Goal: Task Accomplishment & Management: Manage account settings

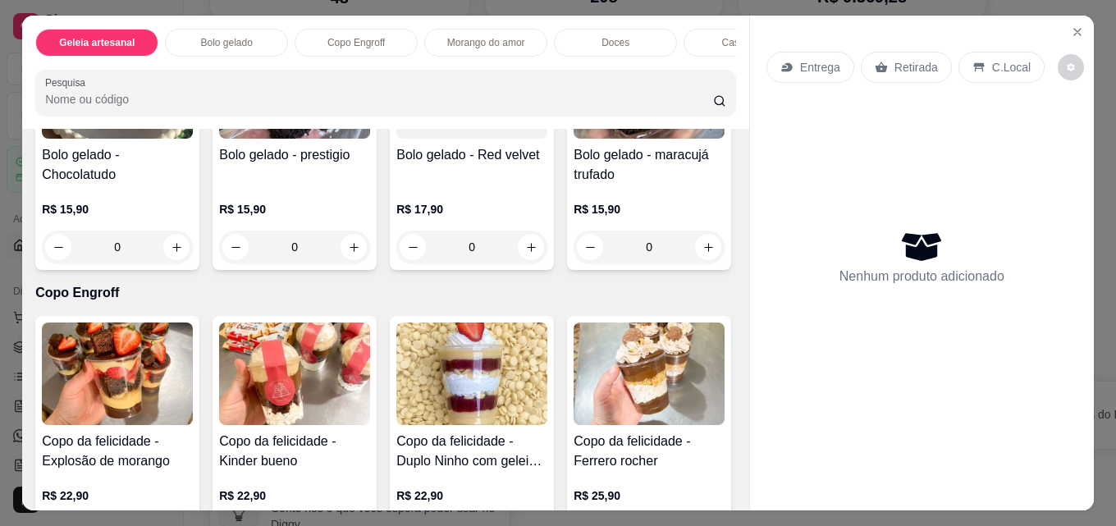
scroll to position [574, 0]
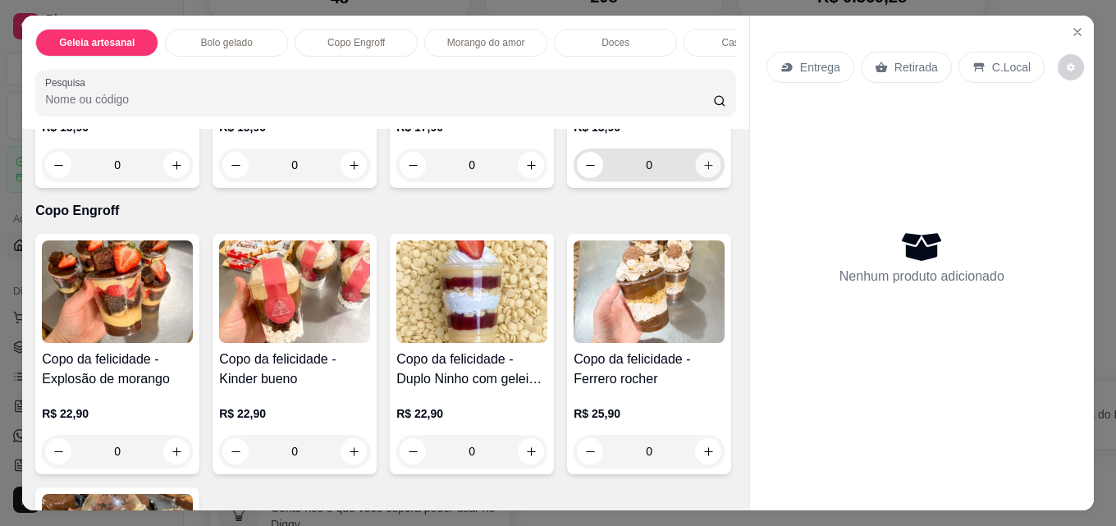
click at [696, 178] on button "increase-product-quantity" at bounding box center [708, 165] width 25 height 25
type input "1"
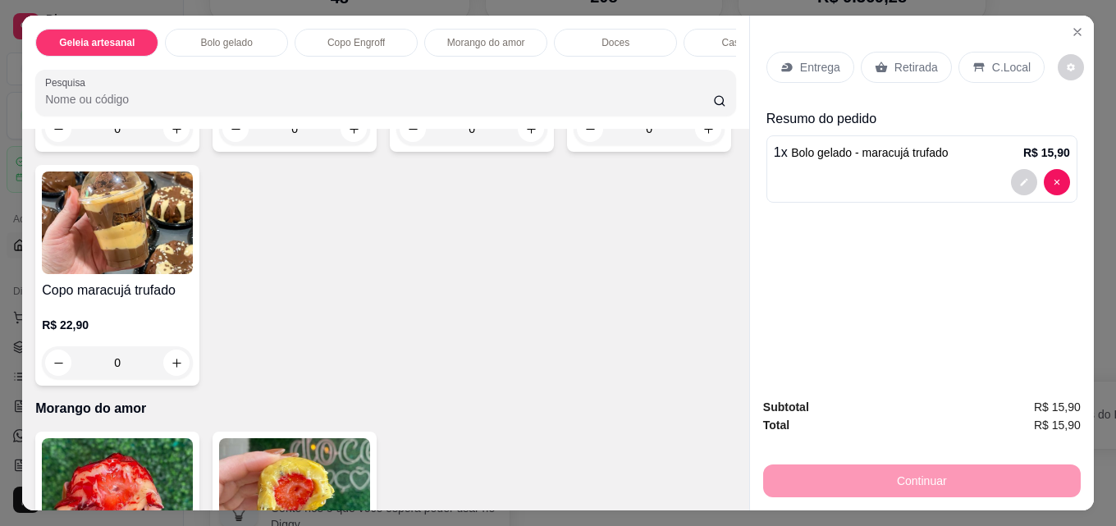
scroll to position [903, 0]
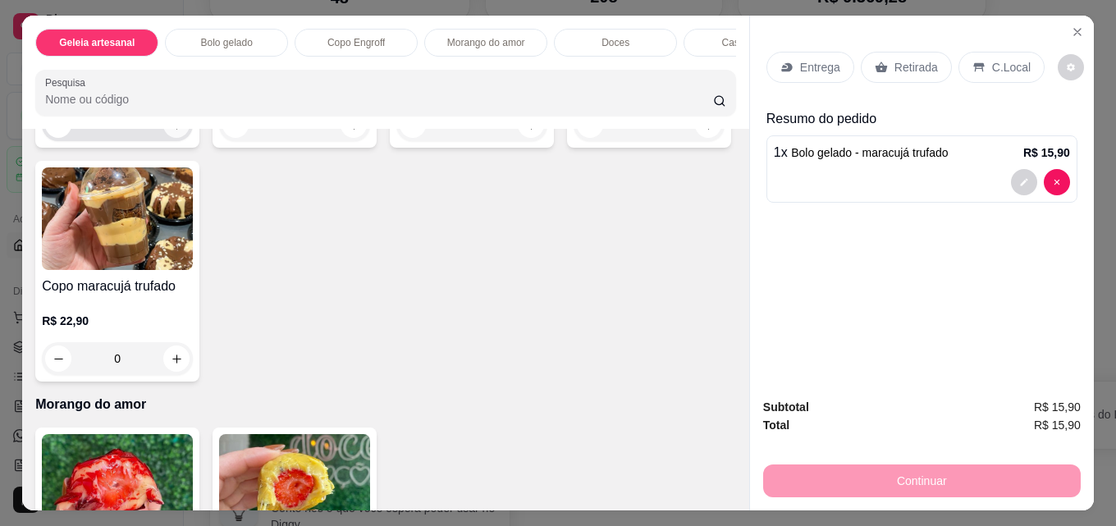
click at [176, 131] on icon "increase-product-quantity" at bounding box center [177, 125] width 12 height 12
type input "1"
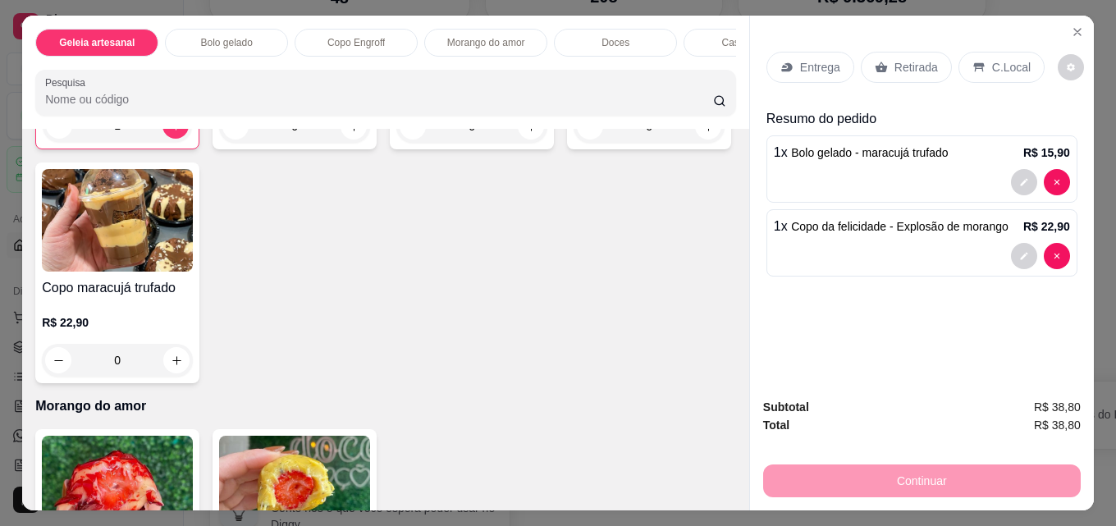
click at [896, 62] on p "Retirada" at bounding box center [915, 67] width 43 height 16
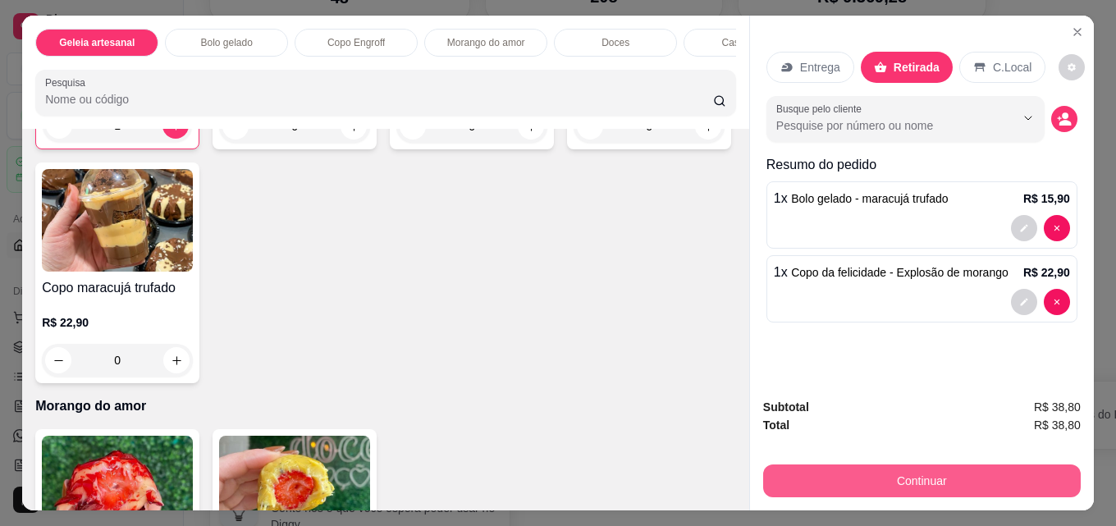
click at [887, 474] on button "Continuar" at bounding box center [922, 480] width 318 height 33
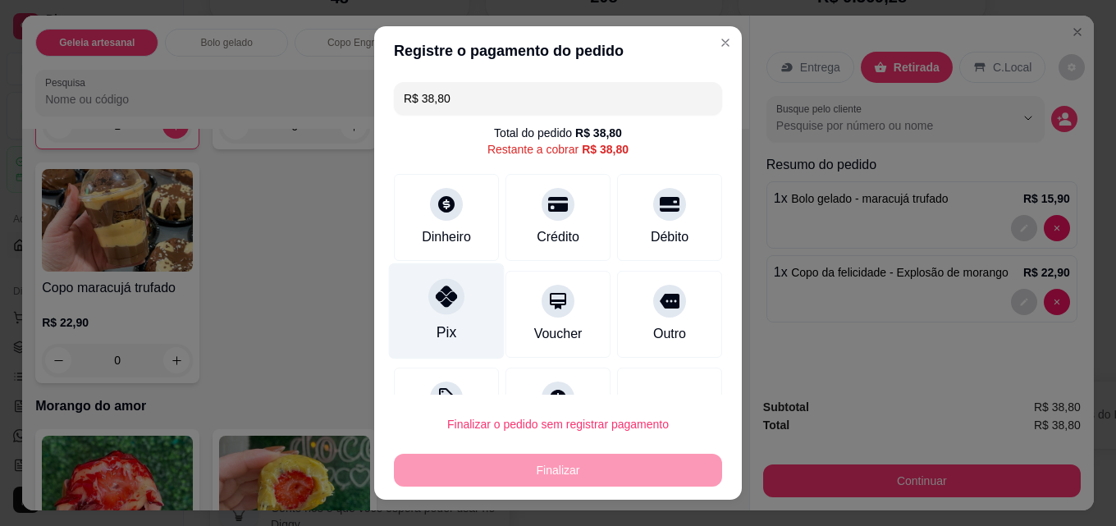
click at [428, 311] on div at bounding box center [446, 296] width 36 height 36
type input "R$ 0,00"
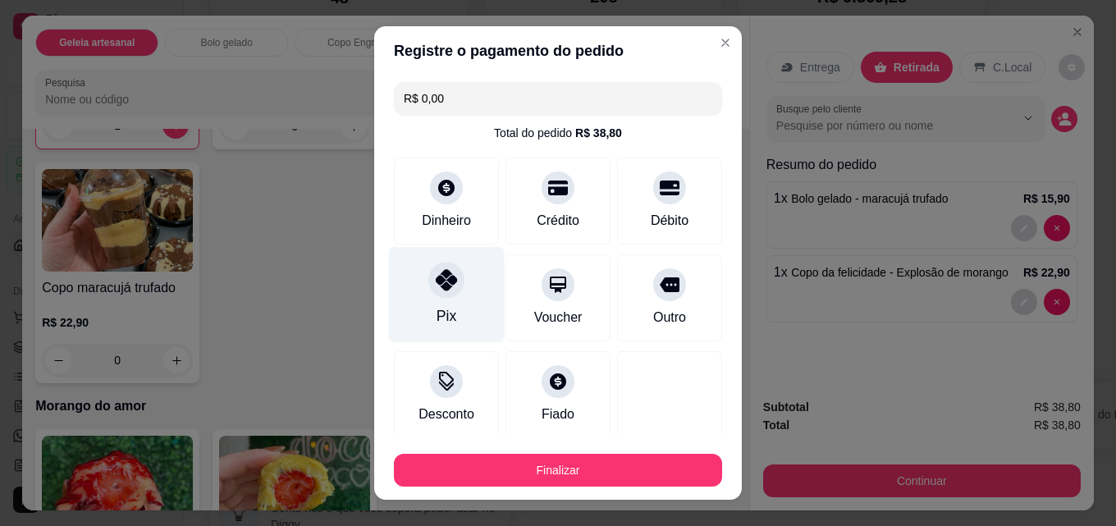
click at [437, 305] on div "Pix" at bounding box center [447, 315] width 20 height 21
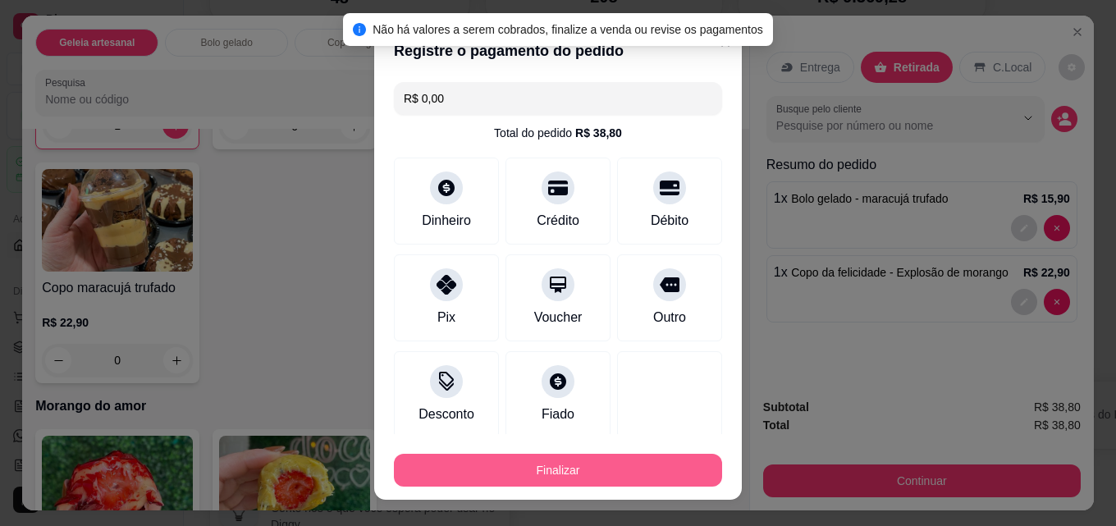
click at [569, 470] on button "Finalizar" at bounding box center [558, 470] width 328 height 33
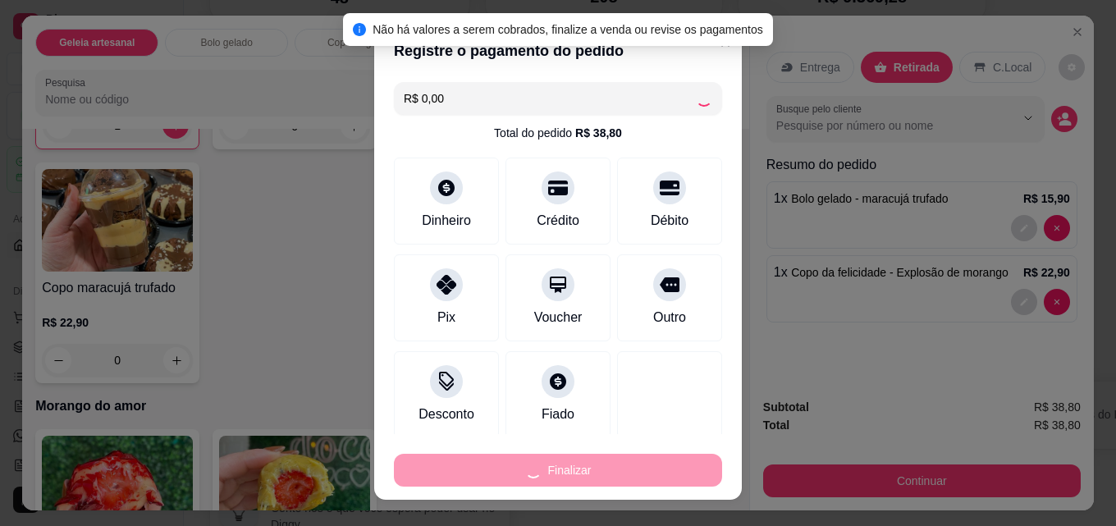
type input "0"
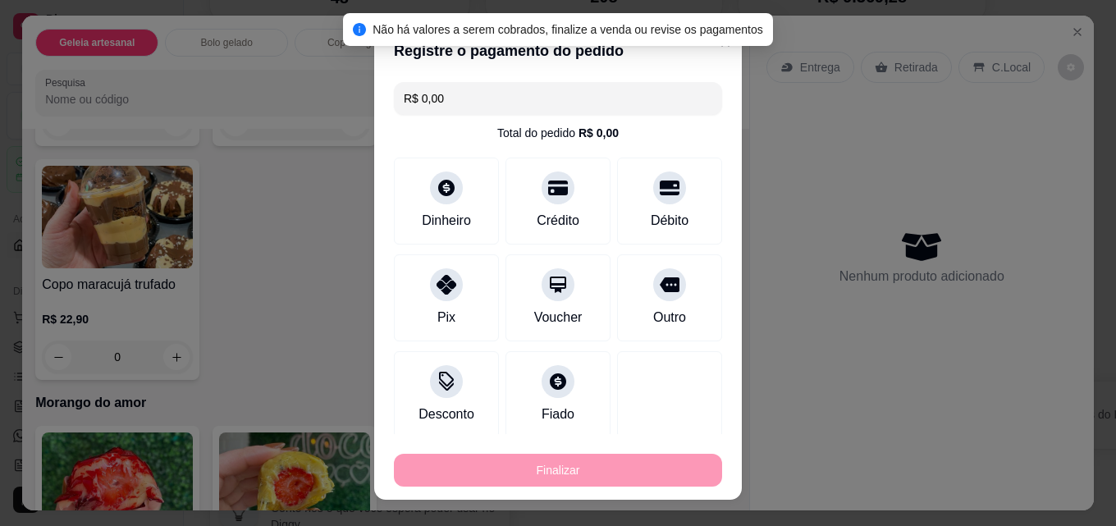
type input "-R$ 38,80"
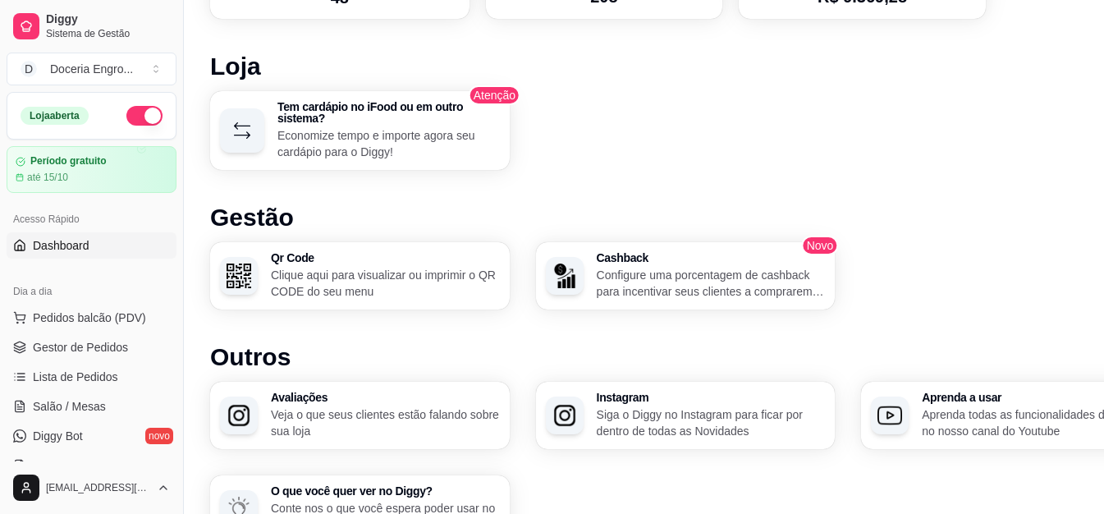
click at [46, 304] on div "Dia a dia Pedidos balcão (PDV) Gestor de Pedidos Lista de Pedidos Salão / Mesas…" at bounding box center [91, 378] width 183 height 213
click at [57, 317] on span "Pedidos balcão (PDV)" at bounding box center [89, 317] width 113 height 16
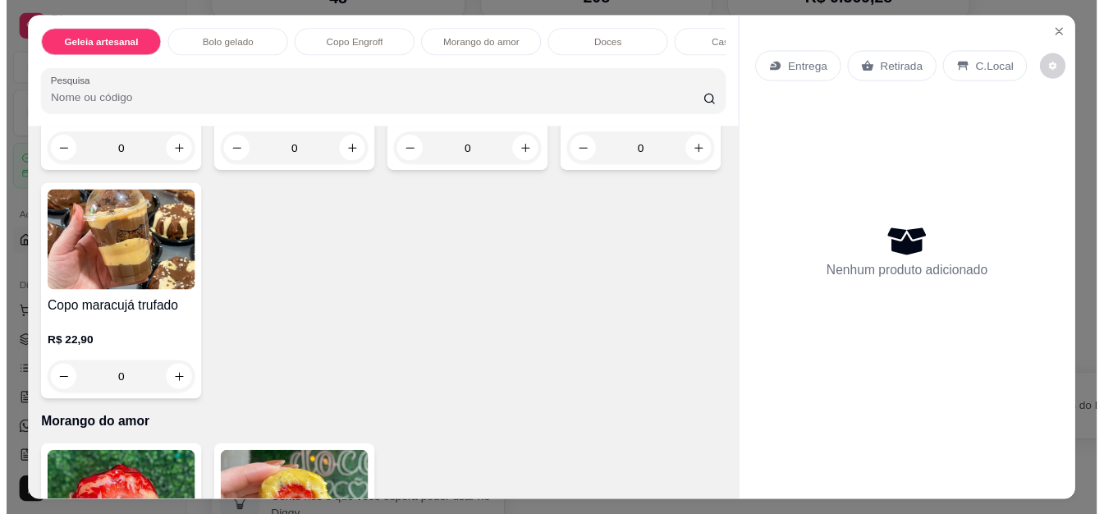
scroll to position [903, 0]
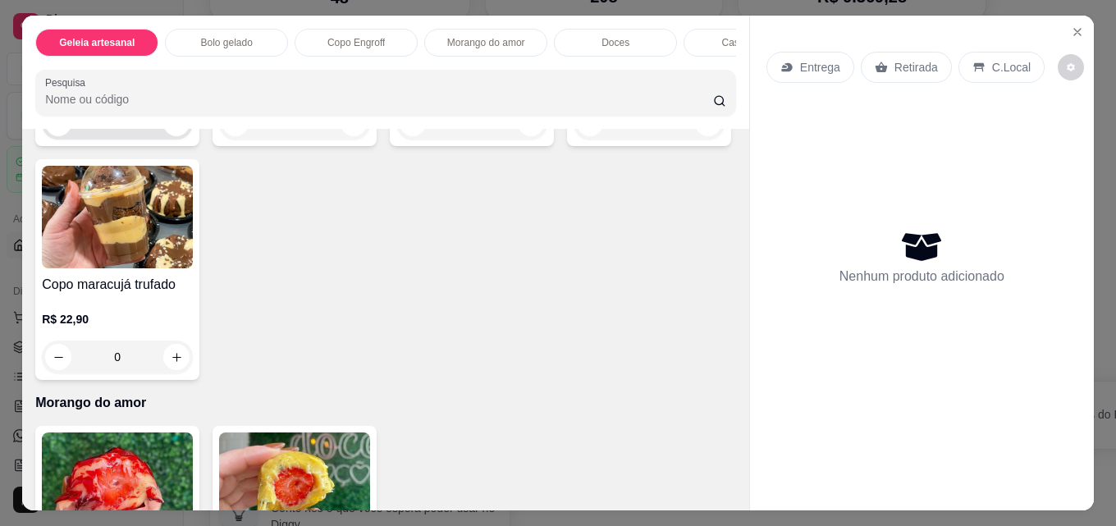
click at [171, 139] on div "0" at bounding box center [117, 123] width 144 height 33
click at [172, 130] on icon "increase-product-quantity" at bounding box center [177, 123] width 12 height 12
type input "1"
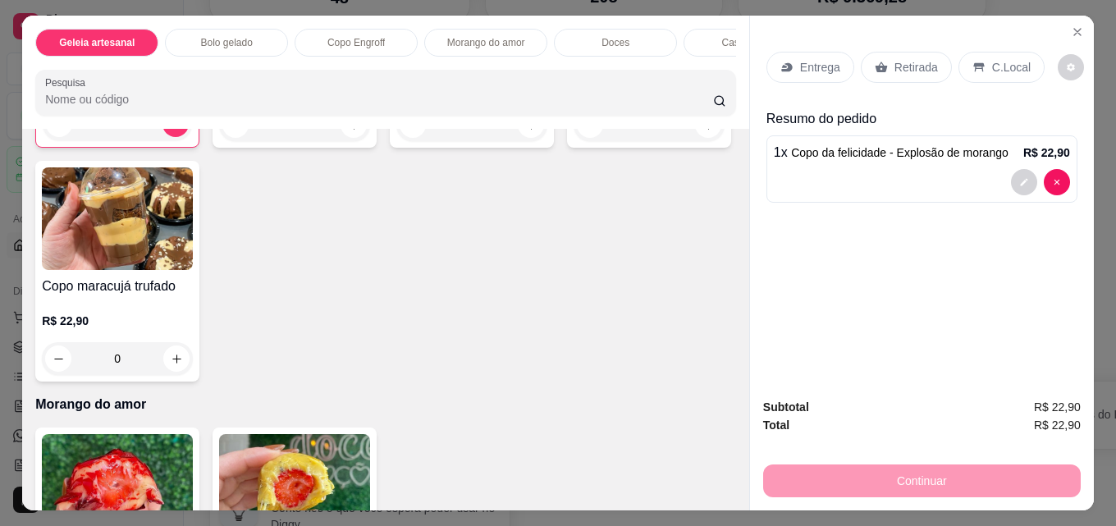
click at [894, 65] on p "Retirada" at bounding box center [915, 67] width 43 height 16
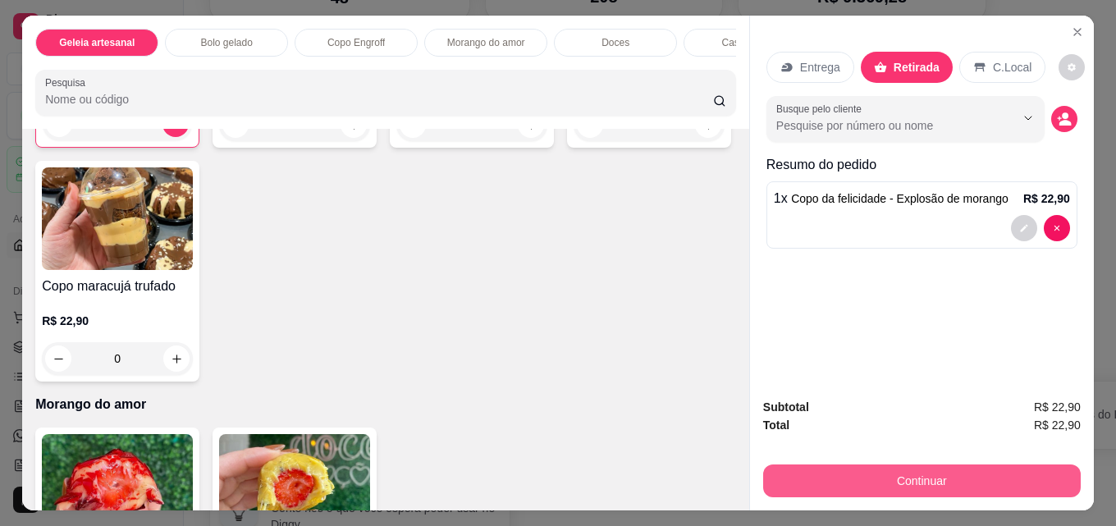
click at [925, 477] on button "Continuar" at bounding box center [922, 480] width 318 height 33
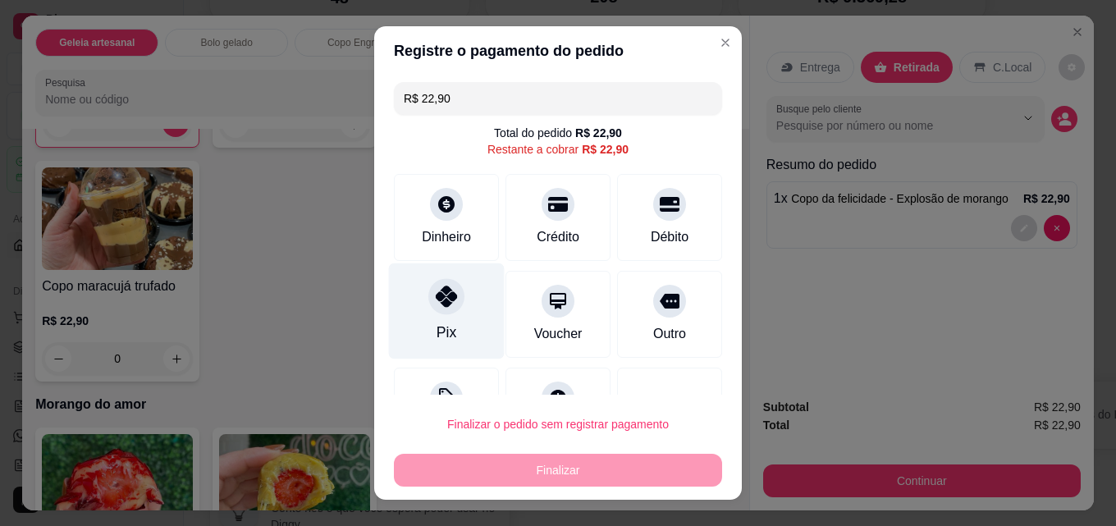
click at [451, 301] on div at bounding box center [446, 296] width 36 height 36
type input "R$ 0,00"
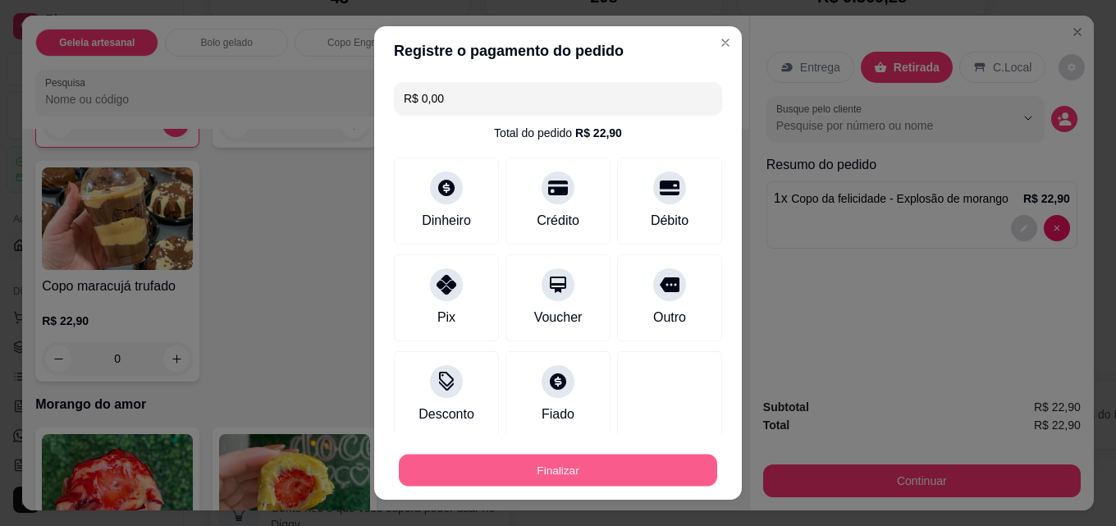
click at [599, 468] on button "Finalizar" at bounding box center [558, 471] width 318 height 32
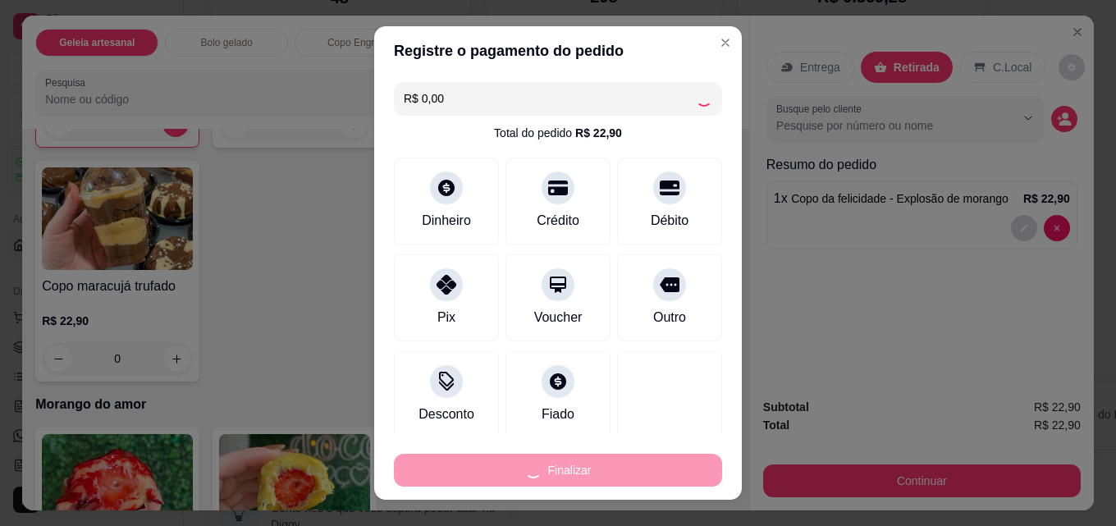
type input "0"
type input "-R$ 22,90"
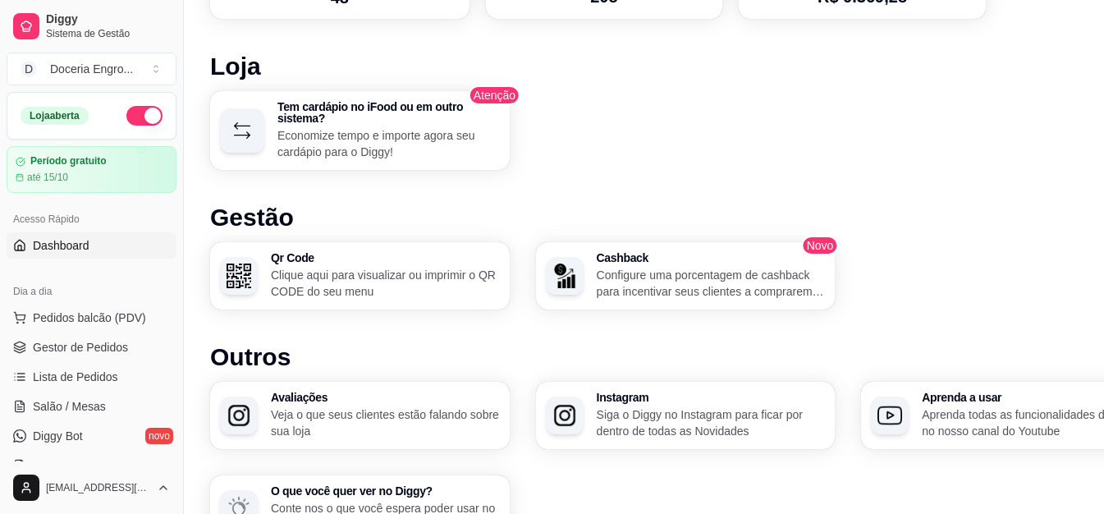
click at [864, 217] on h1 "Gestão" at bounding box center [685, 218] width 950 height 30
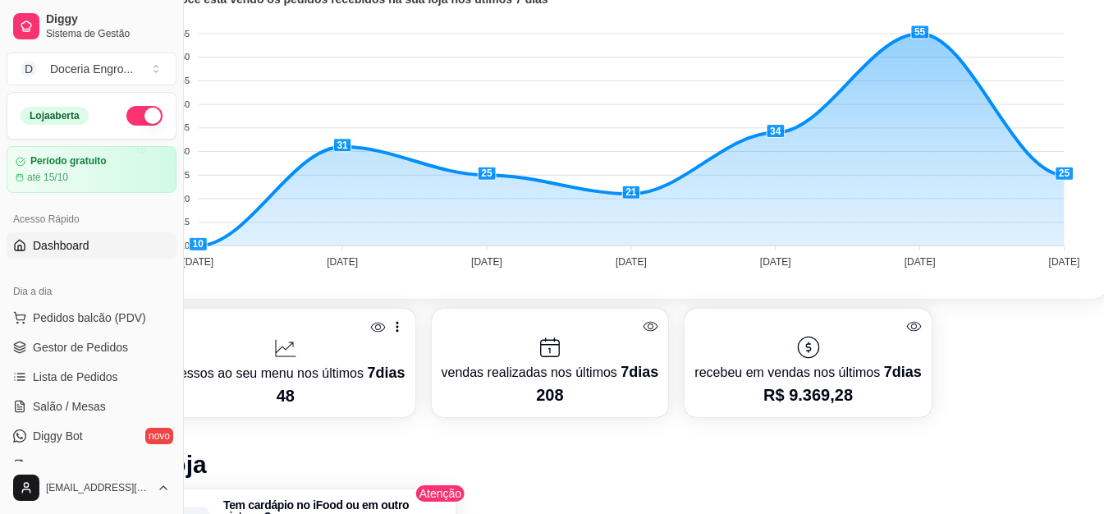
scroll to position [467, 79]
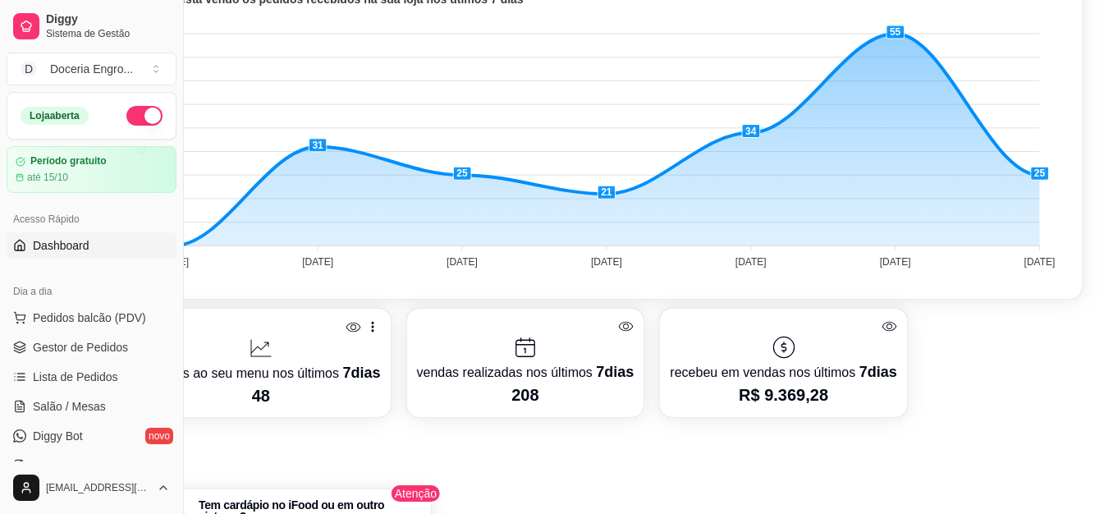
click at [1033, 333] on div "acessos ao seu menu nos últimos 7 dias 48 vendas realizadas nos últimos 7 dias …" at bounding box center [606, 363] width 950 height 108
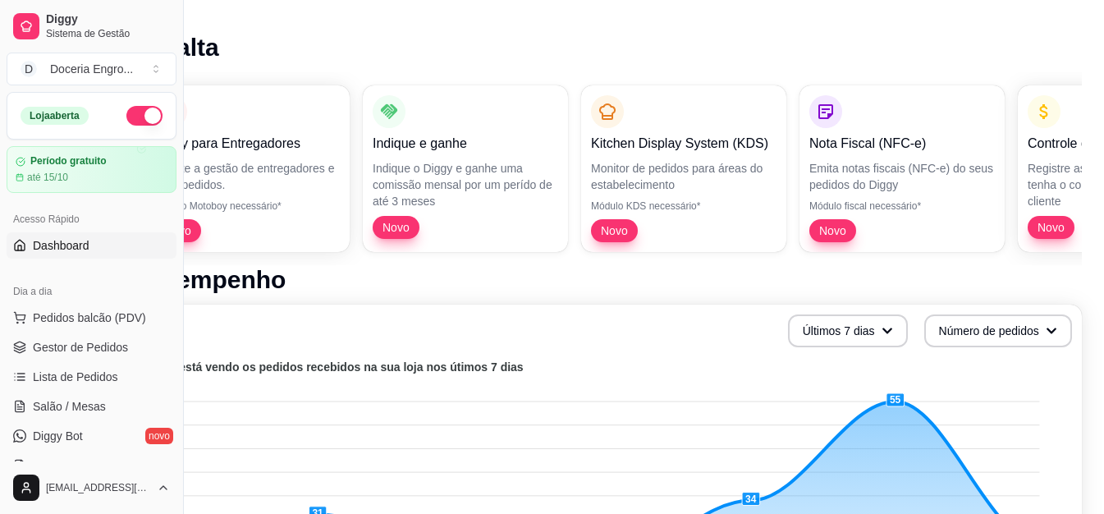
scroll to position [0, 79]
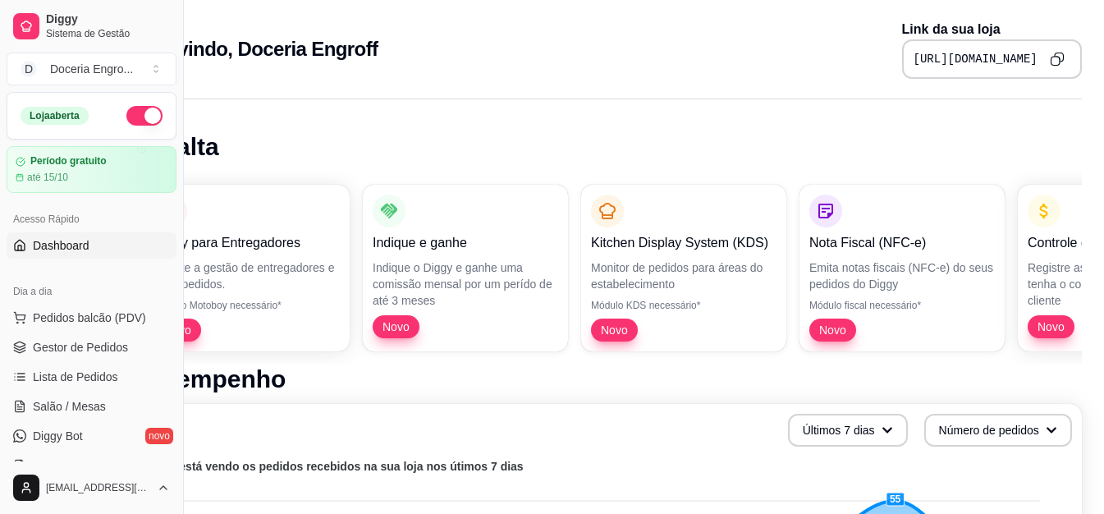
click at [728, 65] on div "Bem vindo, Doceria Engroff Link da sua loja [URL][DOMAIN_NAME]" at bounding box center [606, 49] width 950 height 59
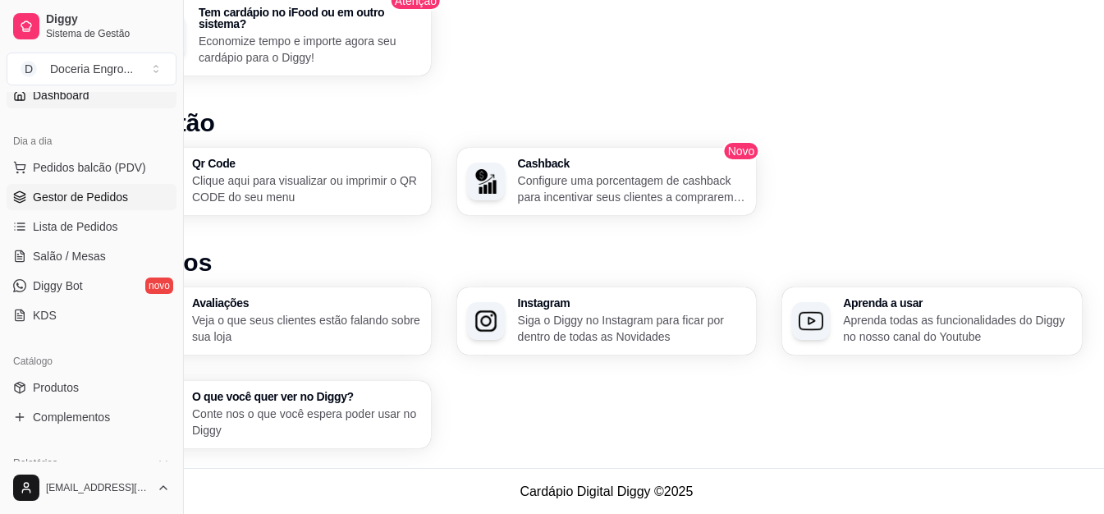
scroll to position [164, 0]
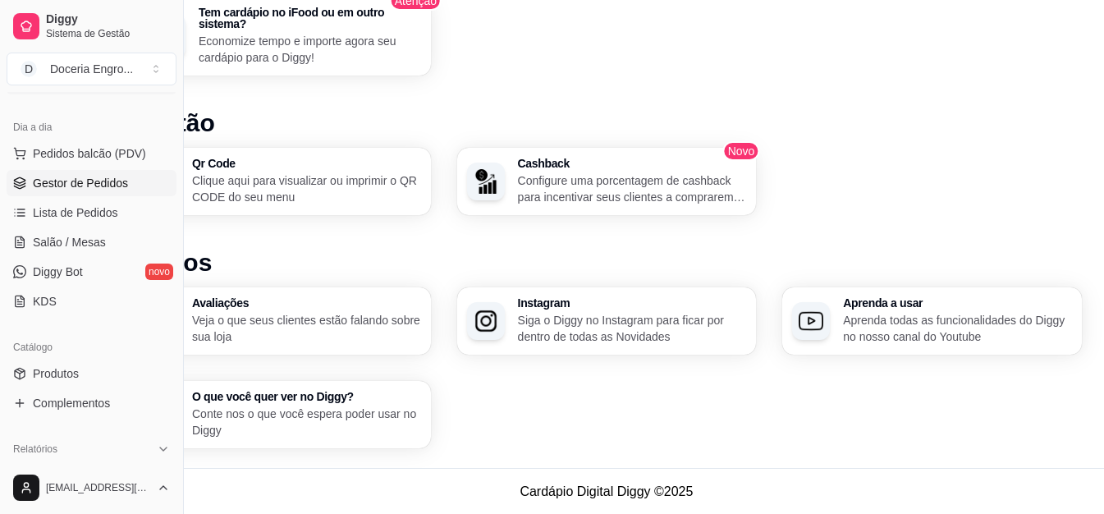
click at [108, 187] on span "Gestor de Pedidos" at bounding box center [80, 183] width 95 height 16
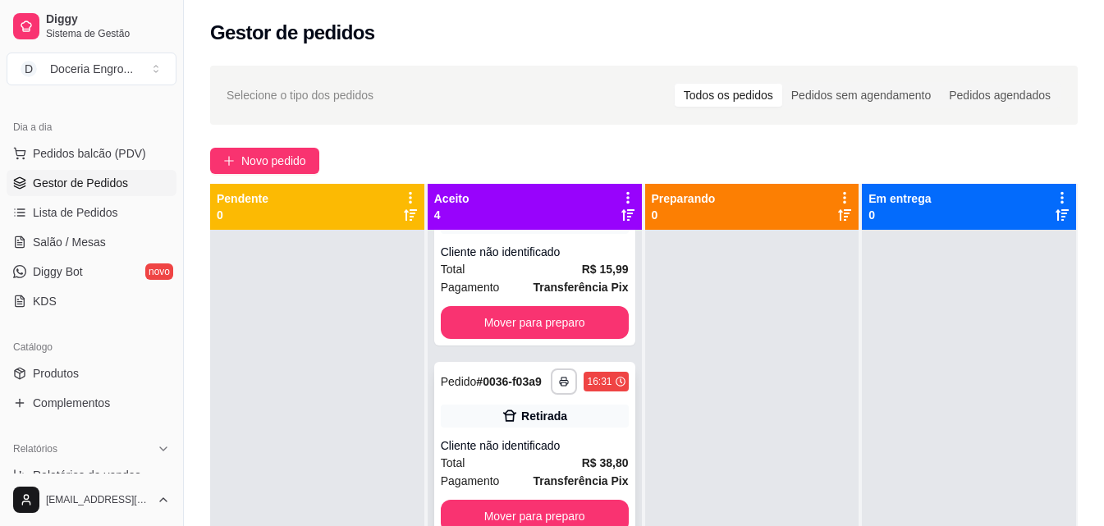
scroll to position [318, 0]
click at [487, 500] on button "Mover para preparo" at bounding box center [535, 516] width 188 height 33
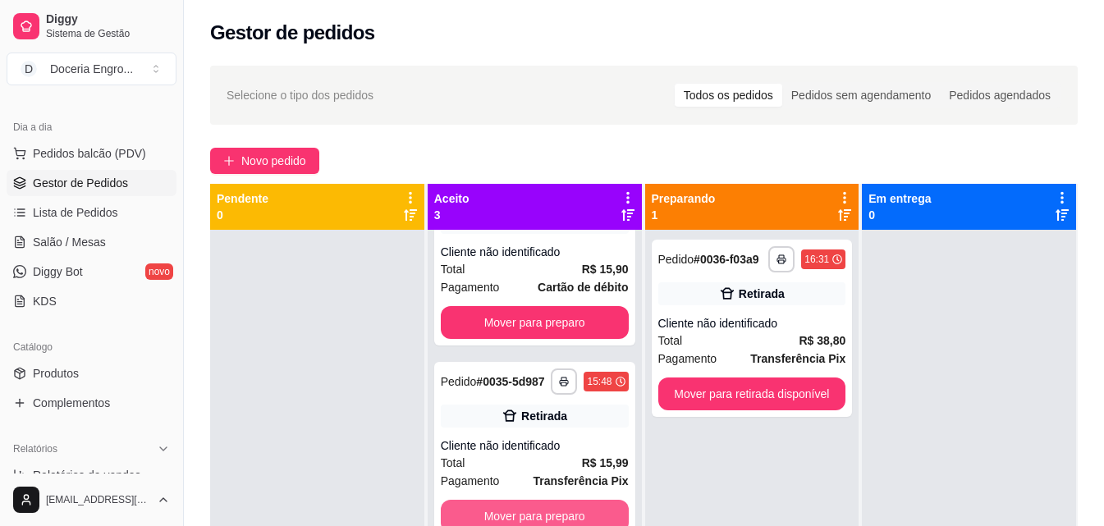
scroll to position [111, 0]
click at [514, 508] on button "Mover para preparo" at bounding box center [535, 516] width 188 height 33
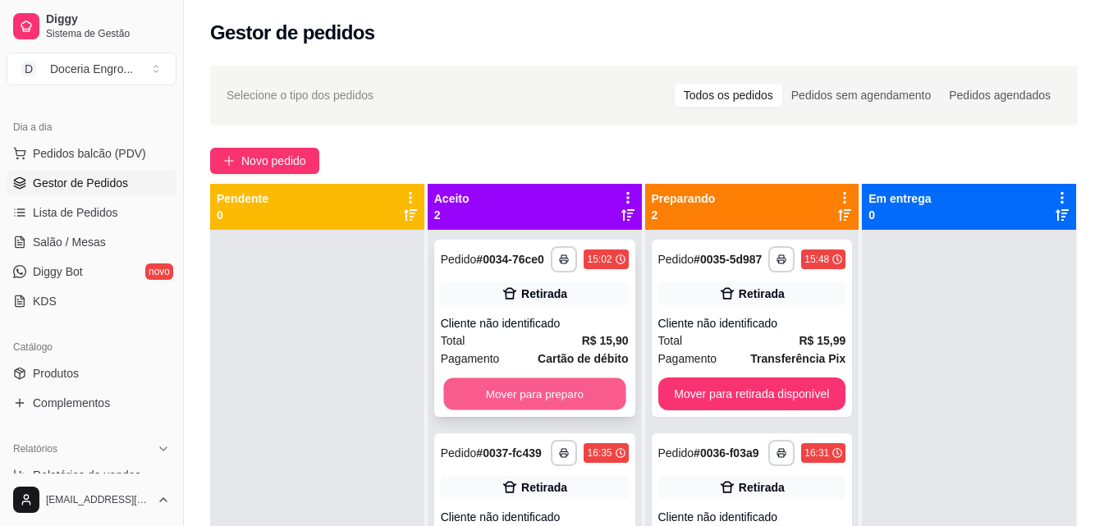
click at [559, 396] on button "Mover para preparo" at bounding box center [534, 394] width 182 height 32
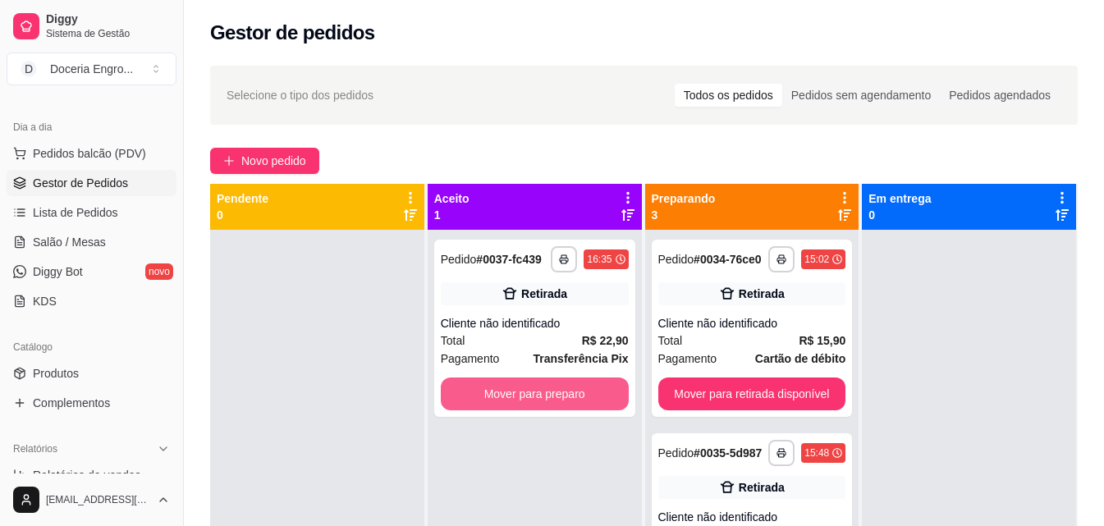
scroll to position [46, 0]
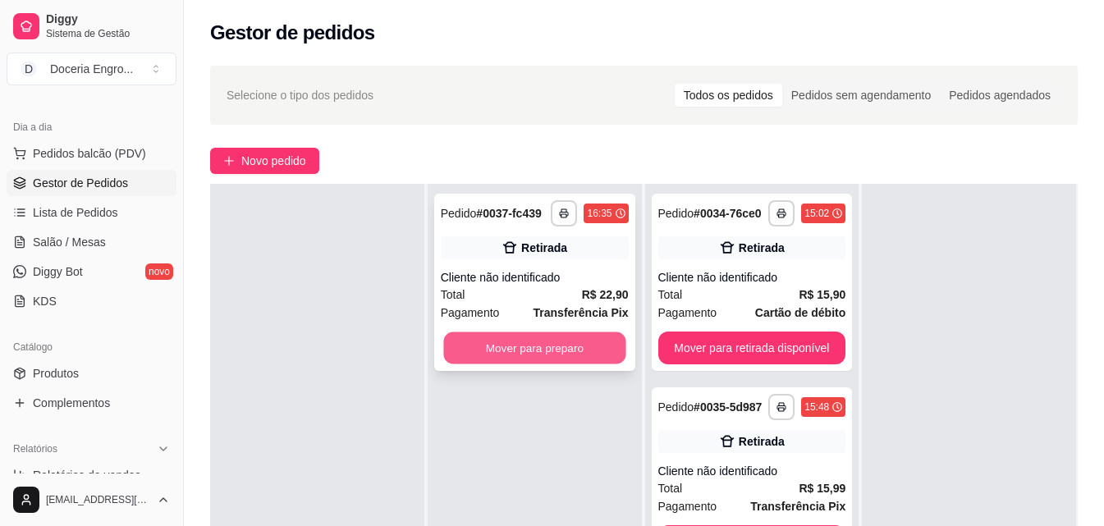
click at [579, 349] on button "Mover para preparo" at bounding box center [534, 348] width 182 height 32
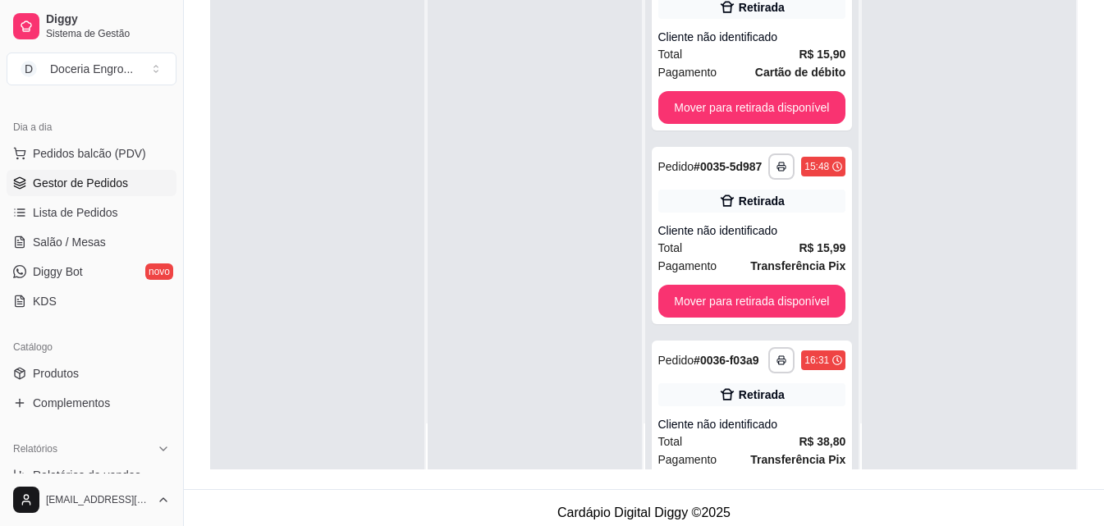
scroll to position [250, 0]
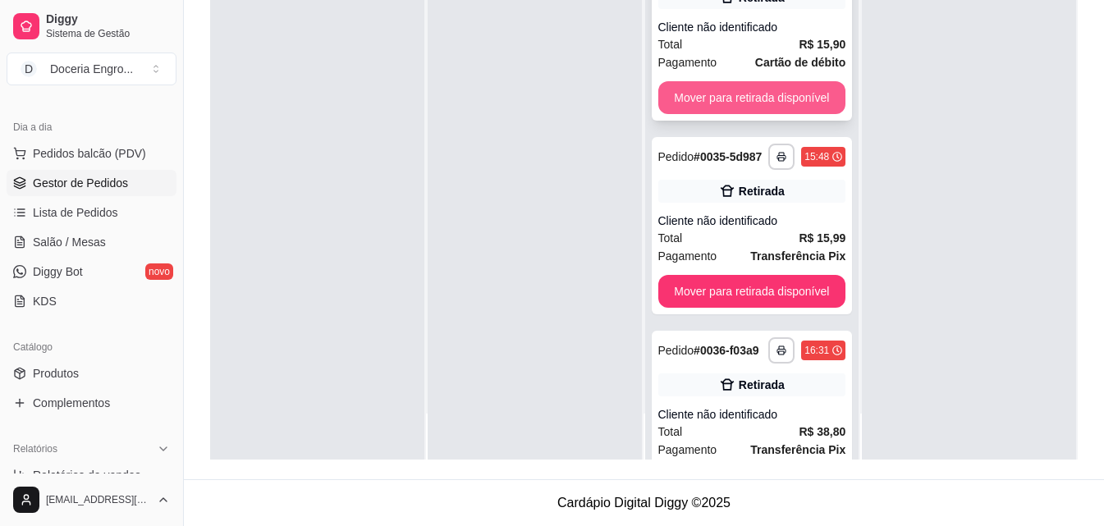
click at [761, 114] on button "Mover para retirada disponível" at bounding box center [752, 97] width 188 height 33
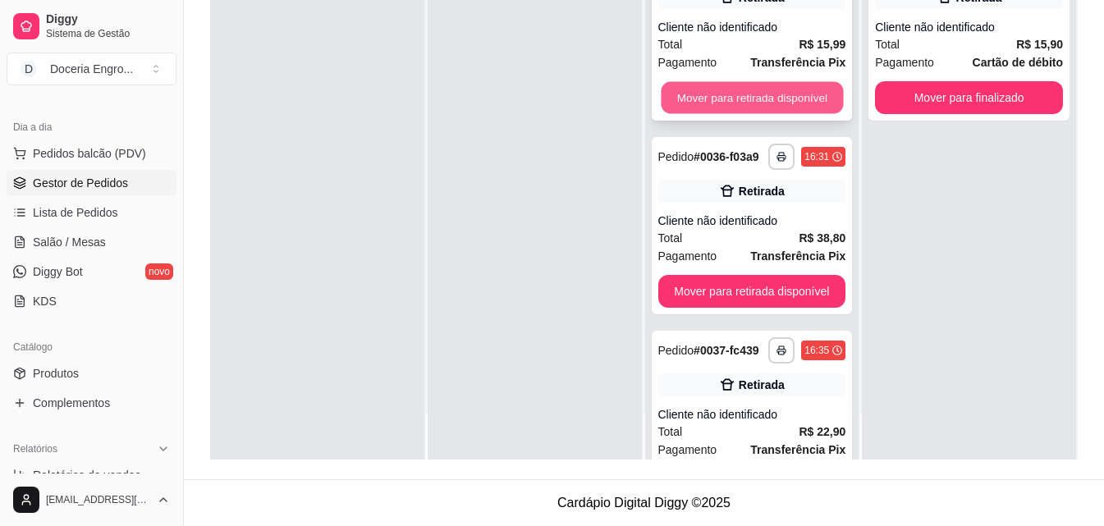
click at [781, 98] on button "Mover para retirada disponível" at bounding box center [752, 98] width 182 height 32
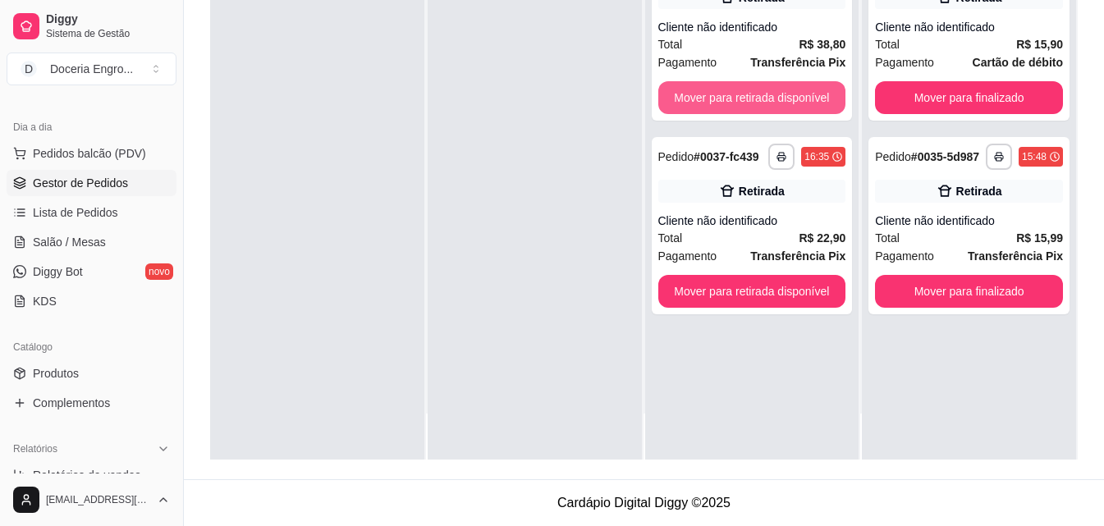
click at [781, 98] on button "Mover para retirada disponível" at bounding box center [752, 97] width 188 height 33
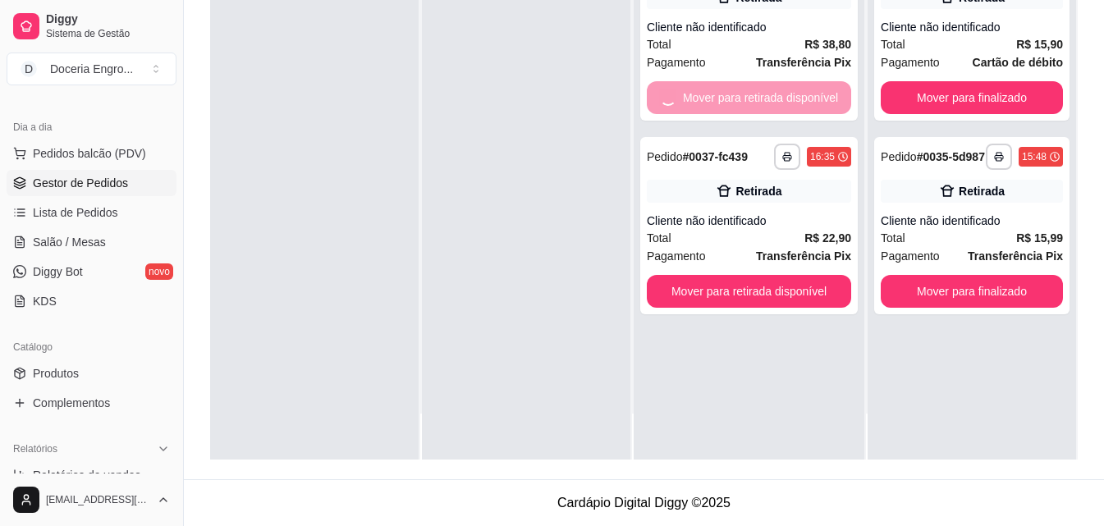
click at [781, 275] on button "Mover para retirada disponível" at bounding box center [749, 291] width 204 height 33
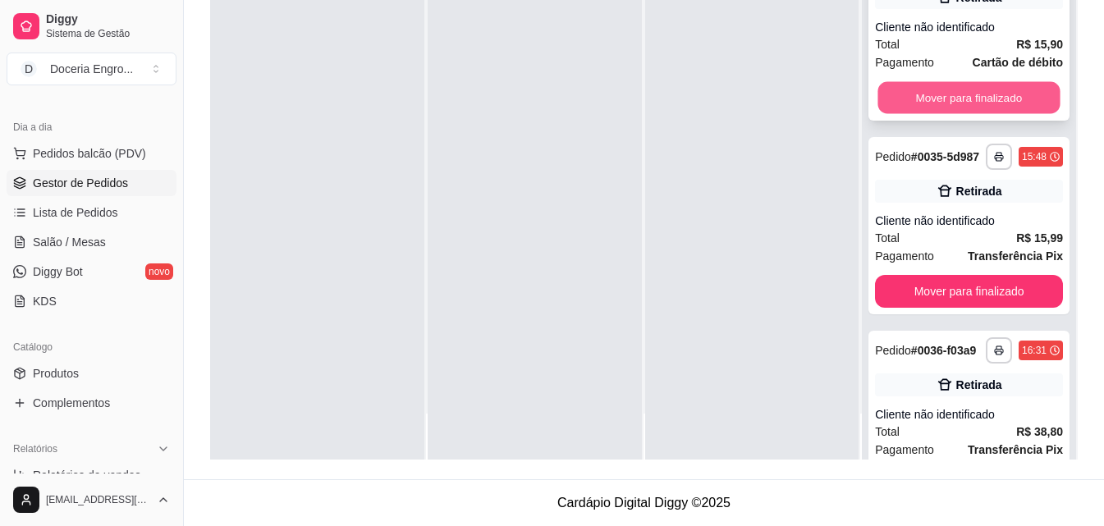
click at [922, 114] on button "Mover para finalizado" at bounding box center [969, 98] width 182 height 32
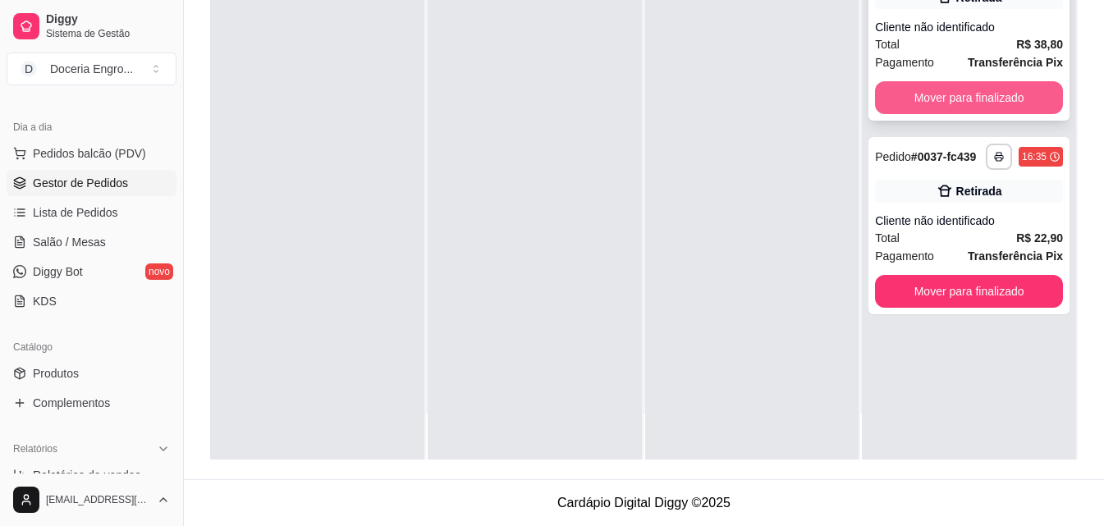
click at [922, 108] on button "Mover para finalizado" at bounding box center [969, 97] width 188 height 33
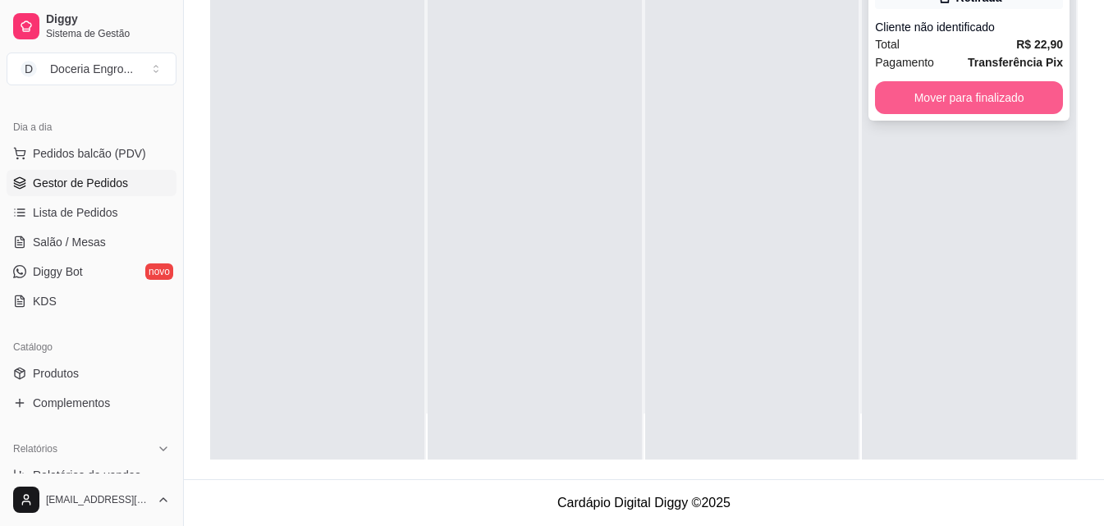
click at [944, 109] on button "Mover para finalizado" at bounding box center [969, 97] width 188 height 33
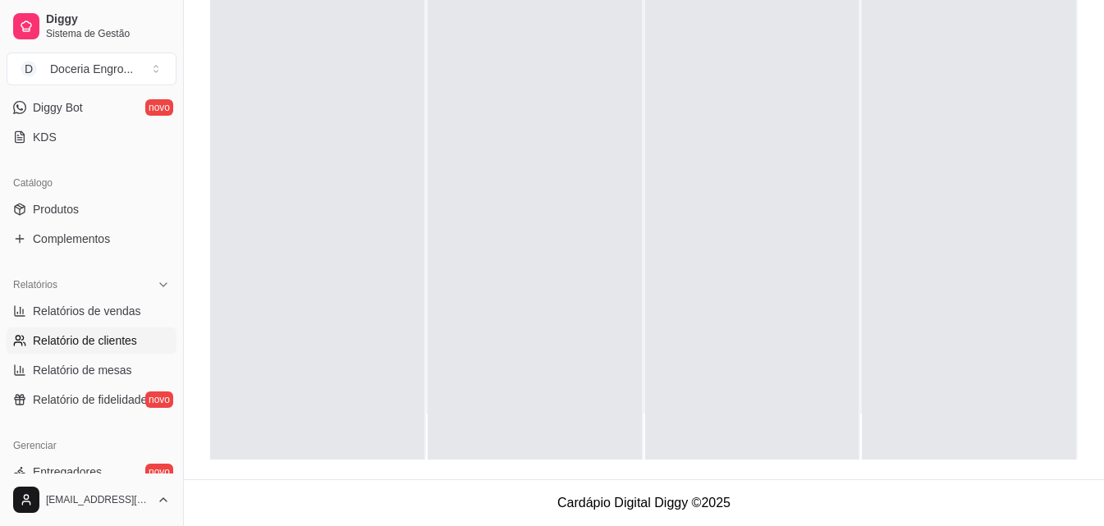
scroll to position [410, 0]
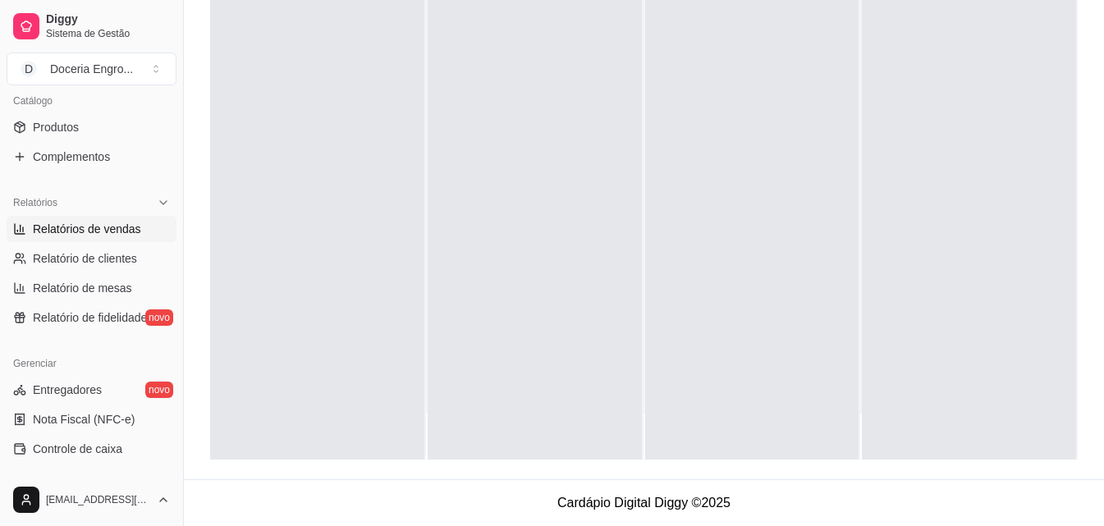
click at [103, 237] on link "Relatórios de vendas" at bounding box center [92, 229] width 170 height 26
select select "ALL"
select select "0"
